Goal: Information Seeking & Learning: Find contact information

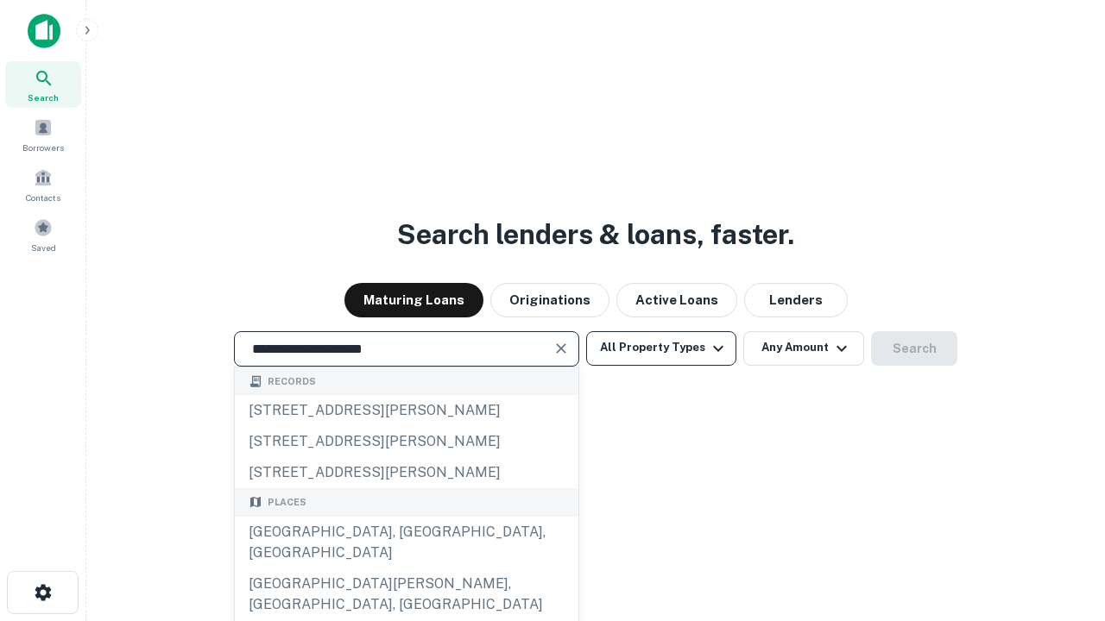
click at [406, 569] on div "[GEOGRAPHIC_DATA], [GEOGRAPHIC_DATA], [GEOGRAPHIC_DATA]" at bounding box center [407, 543] width 344 height 52
click at [661, 348] on button "All Property Types" at bounding box center [661, 348] width 150 height 35
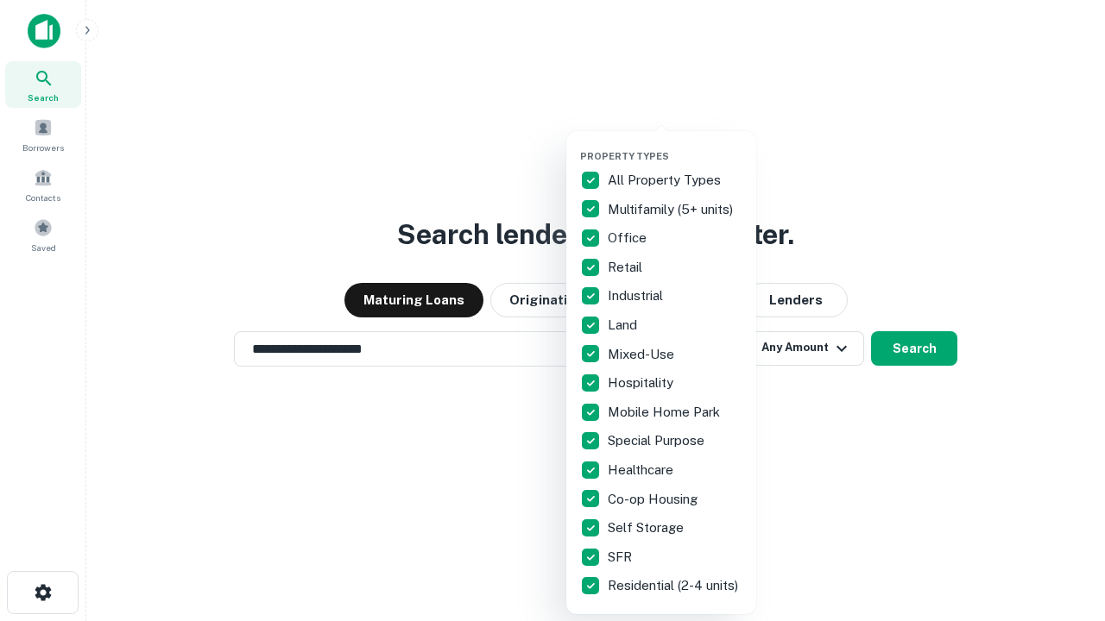
type input "**********"
click at [675, 145] on button "button" at bounding box center [675, 145] width 190 height 1
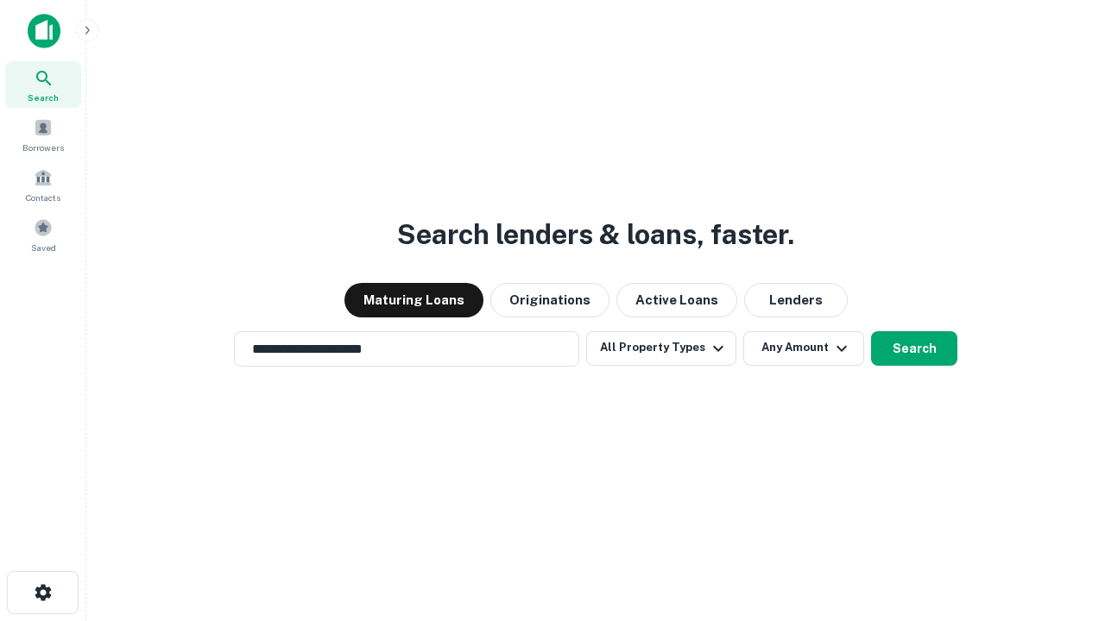
scroll to position [27, 0]
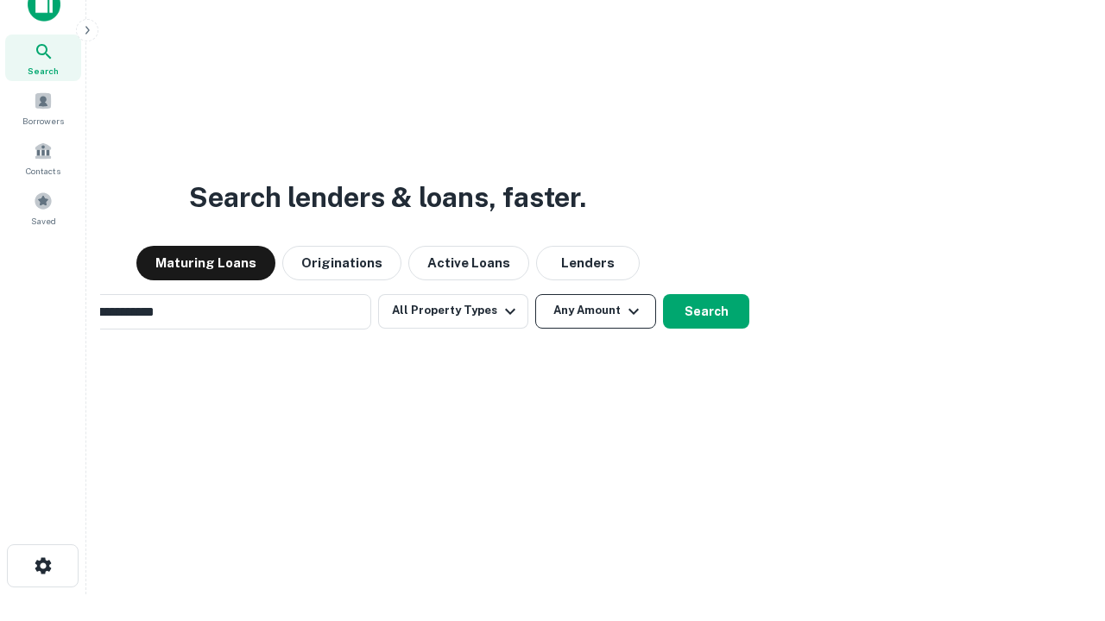
click at [535, 294] on button "Any Amount" at bounding box center [595, 311] width 121 height 35
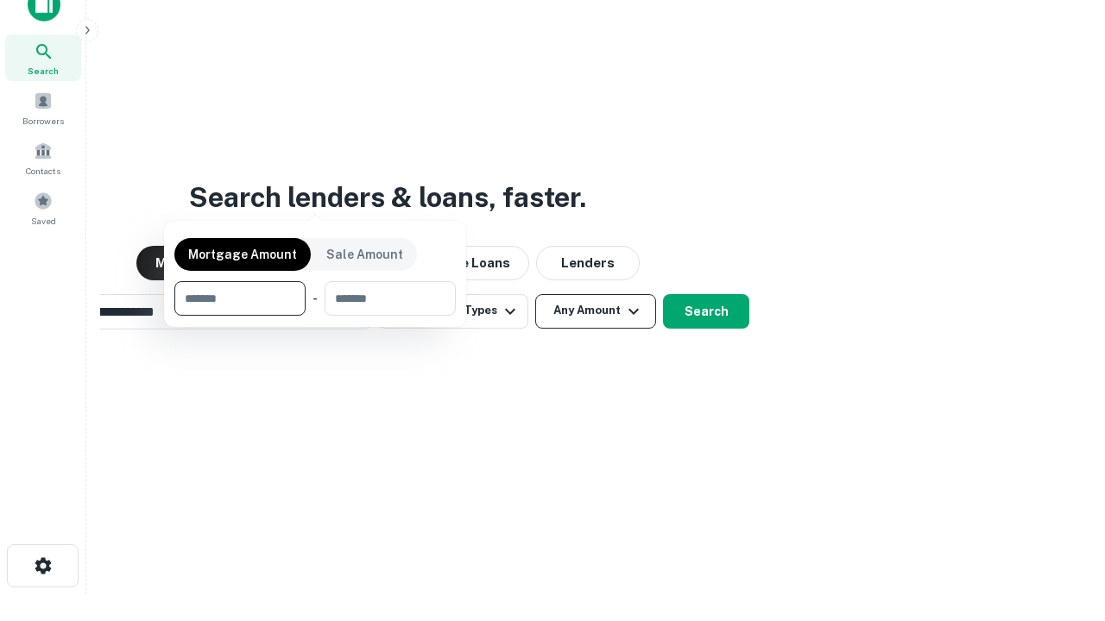
scroll to position [124, 489]
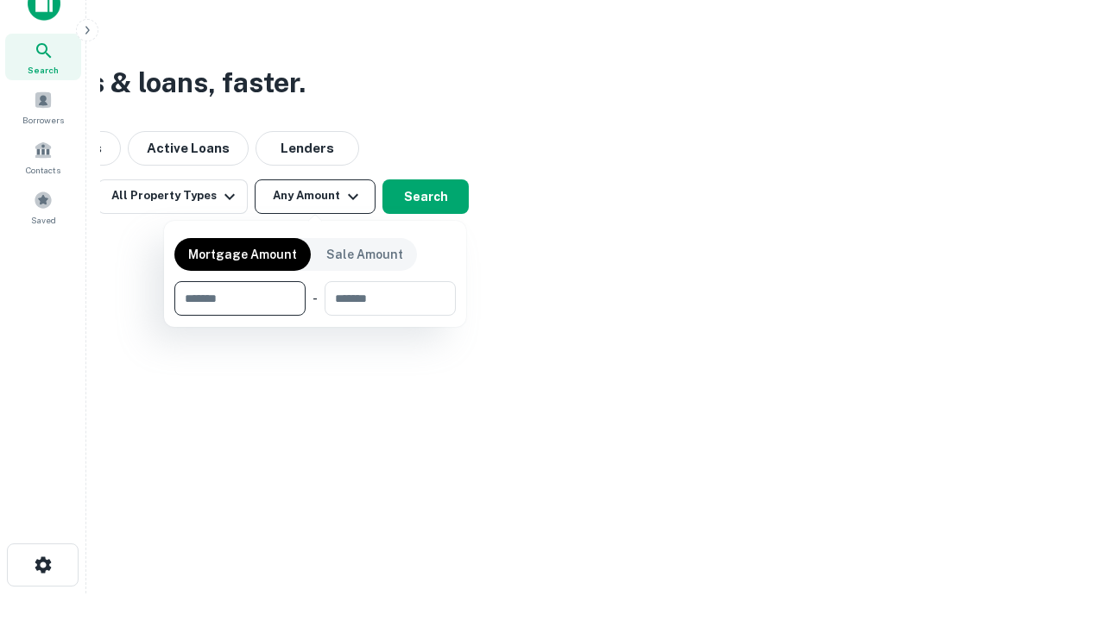
type input "*******"
click at [315, 316] on button "button" at bounding box center [314, 316] width 281 height 1
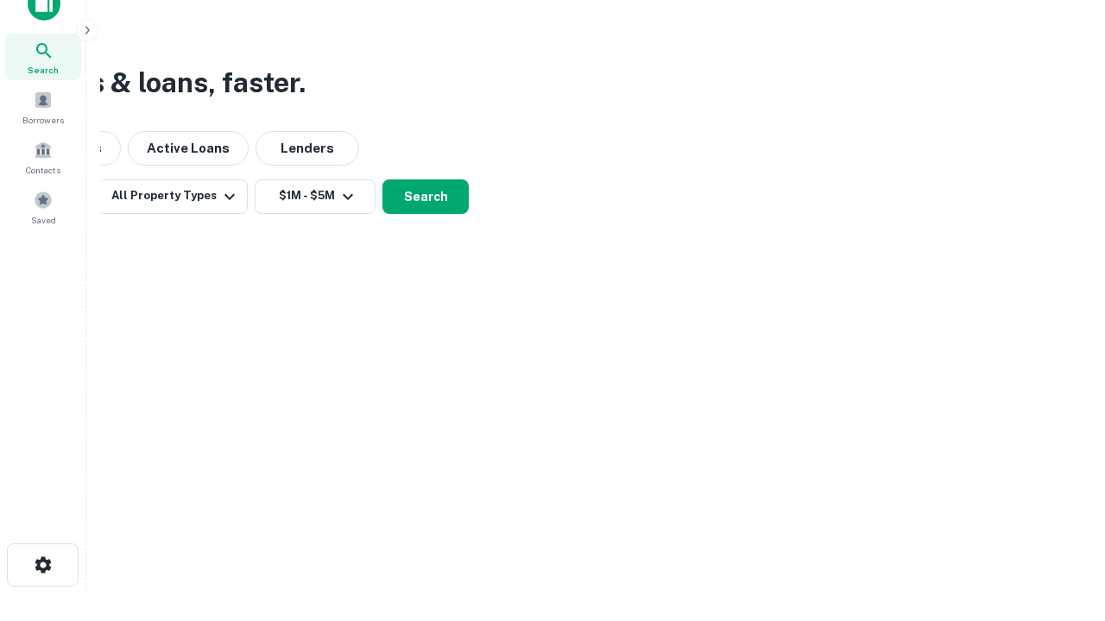
scroll to position [10, 318]
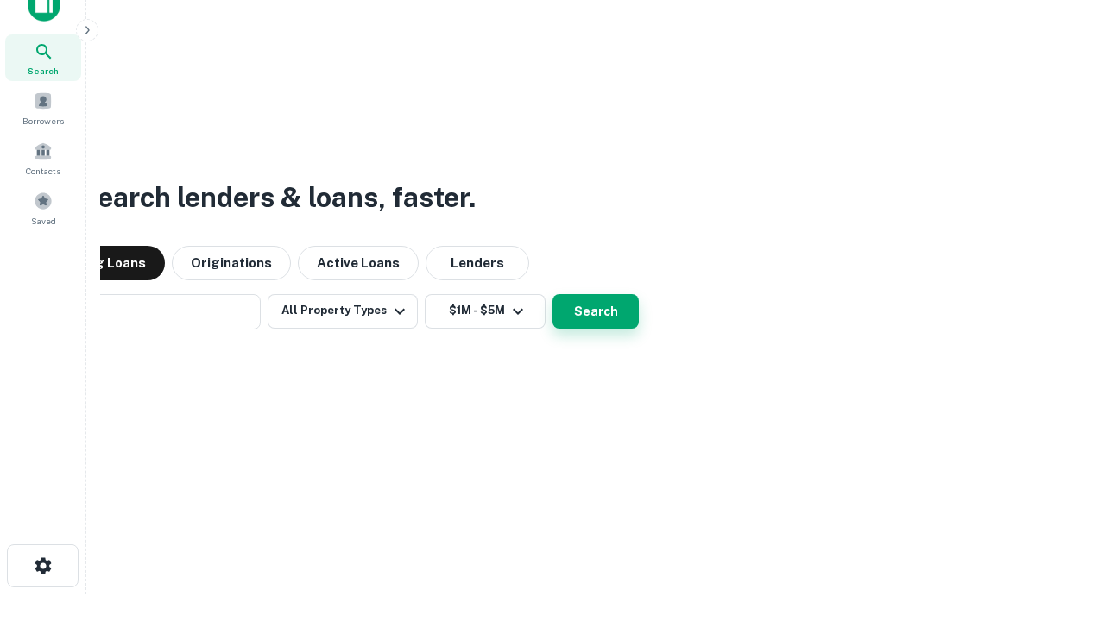
click at [552, 294] on button "Search" at bounding box center [595, 311] width 86 height 35
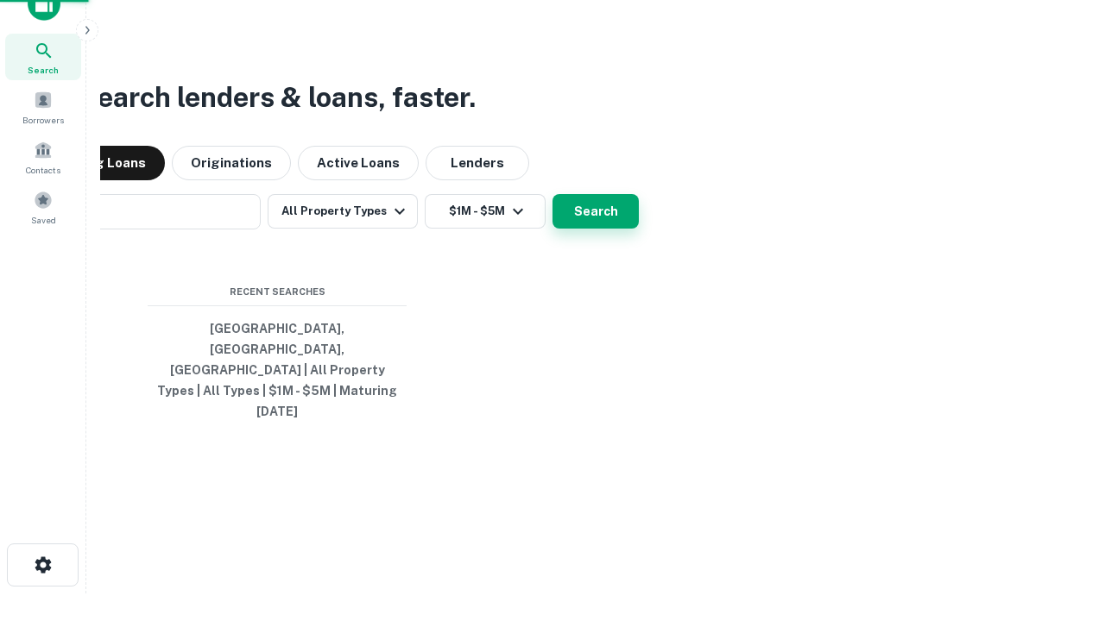
scroll to position [46, 489]
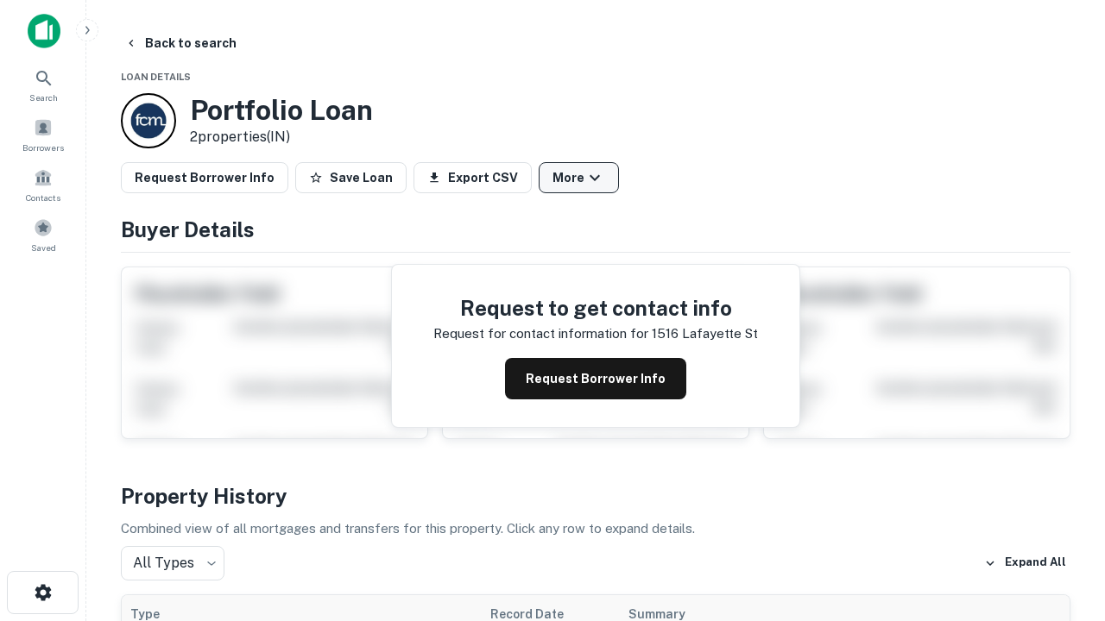
click at [578, 178] on button "More" at bounding box center [579, 177] width 80 height 31
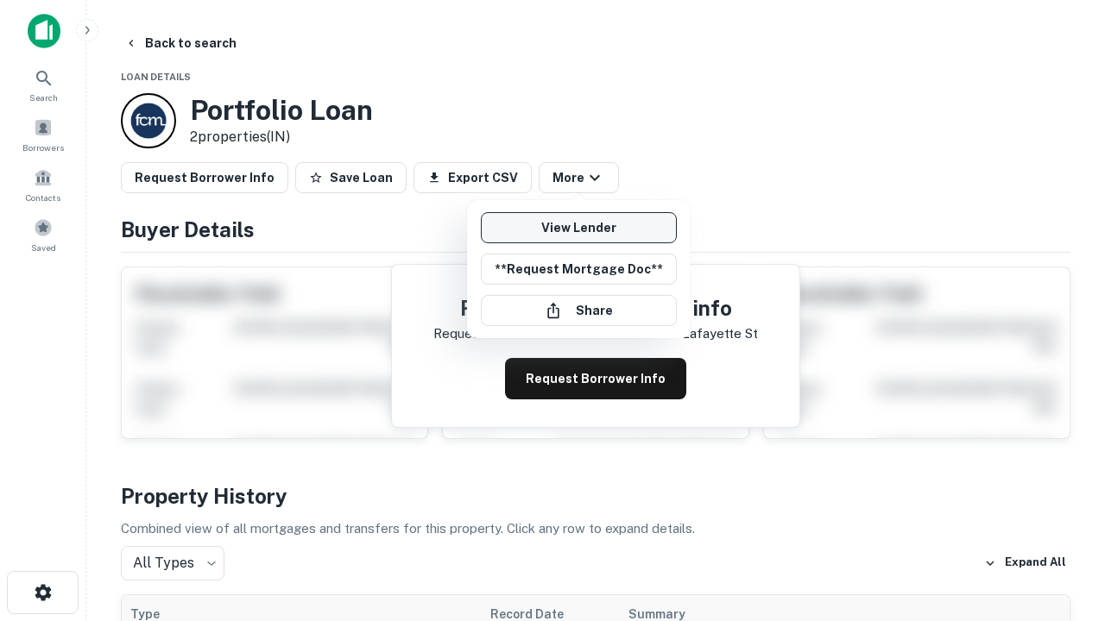
click at [578, 228] on link "View Lender" at bounding box center [579, 227] width 196 height 31
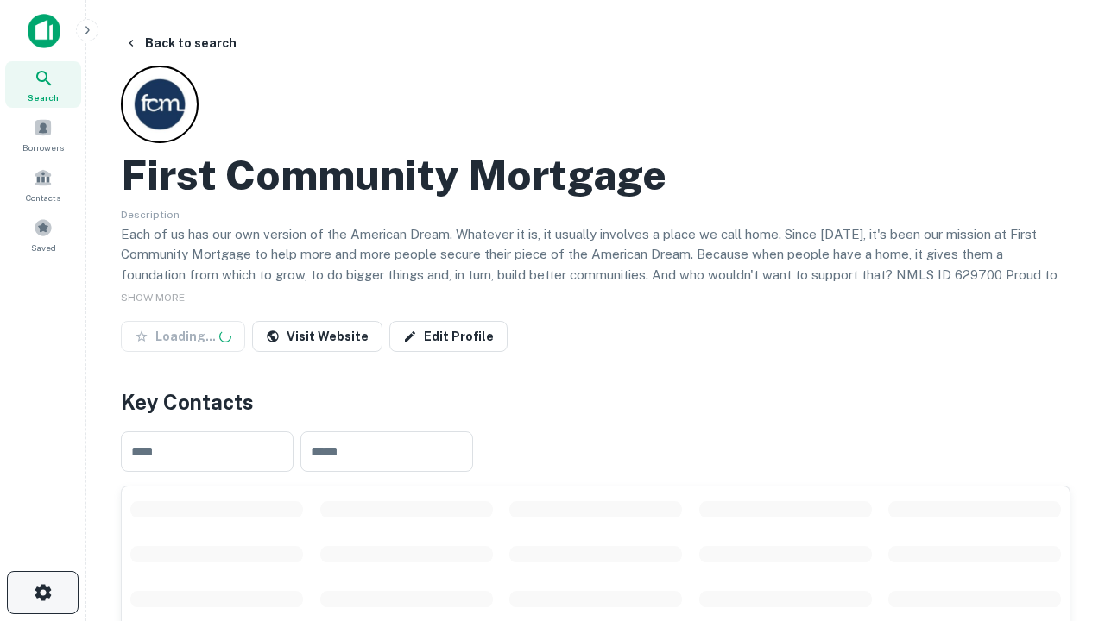
click at [42, 593] on icon "button" at bounding box center [43, 593] width 21 height 21
